Goal: Find specific page/section: Find specific page/section

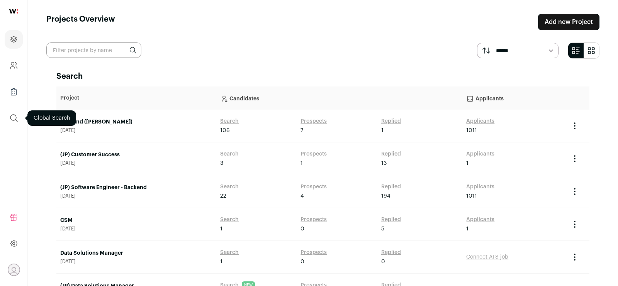
click at [17, 118] on icon "submit" at bounding box center [13, 118] width 9 height 9
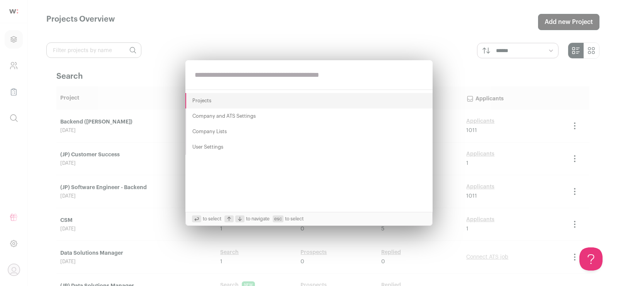
paste input "**********"
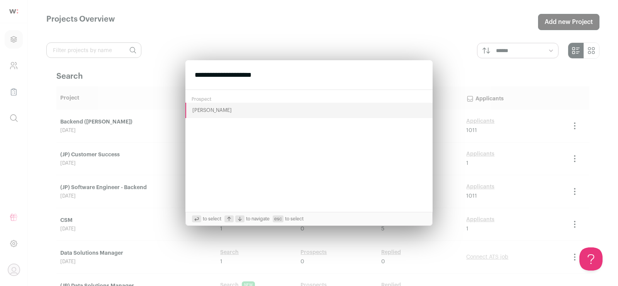
type input "**********"
click at [199, 112] on button "[PERSON_NAME]" at bounding box center [308, 110] width 247 height 15
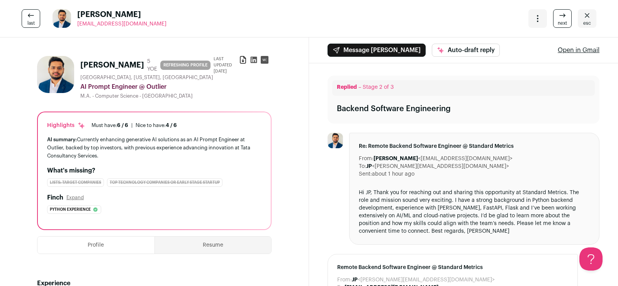
click at [254, 61] on icon at bounding box center [254, 60] width 7 height 7
click at [591, 22] on link "esc" at bounding box center [587, 18] width 19 height 19
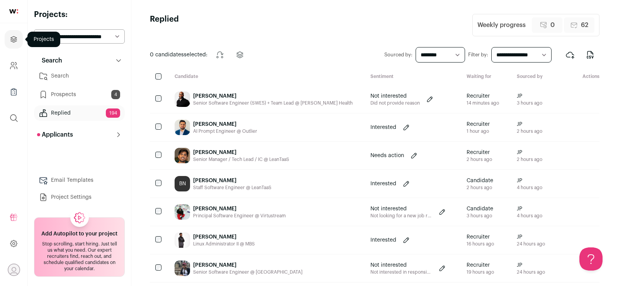
click at [10, 38] on icon "Projects" at bounding box center [13, 39] width 9 height 9
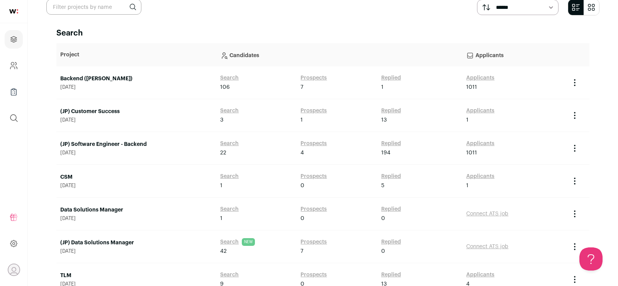
scroll to position [42, 0]
click at [389, 78] on link "Replied" at bounding box center [391, 79] width 20 height 8
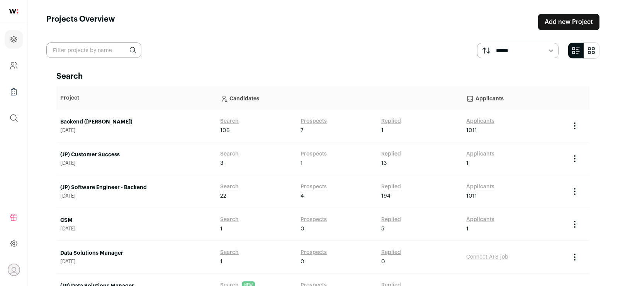
scroll to position [42, 0]
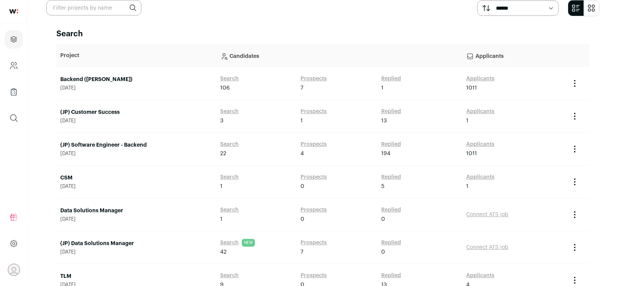
click at [233, 143] on link "Search" at bounding box center [229, 145] width 19 height 8
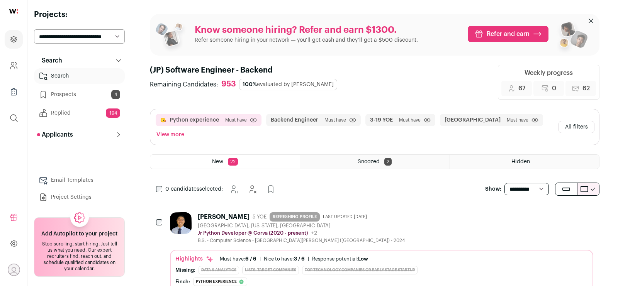
scroll to position [42, 0]
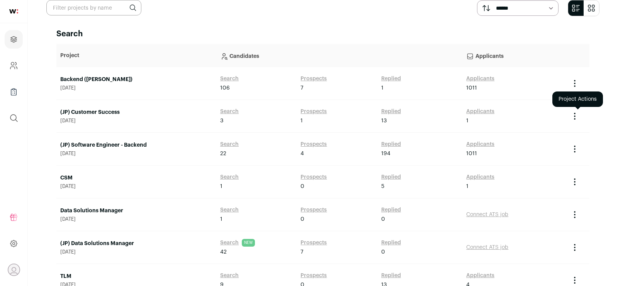
click at [574, 116] on icon "Project Actions" at bounding box center [574, 116] width 9 height 9
click at [314, 141] on link "Prospects" at bounding box center [314, 145] width 26 height 8
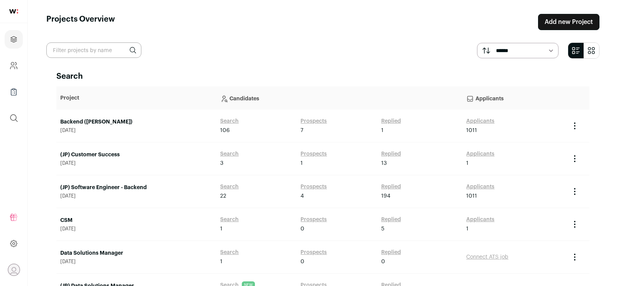
scroll to position [42, 0]
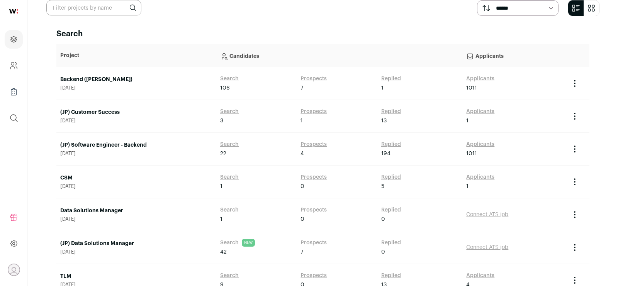
click at [231, 241] on link "Search" at bounding box center [229, 243] width 19 height 8
